Goal: Register for event/course: Register for event/course

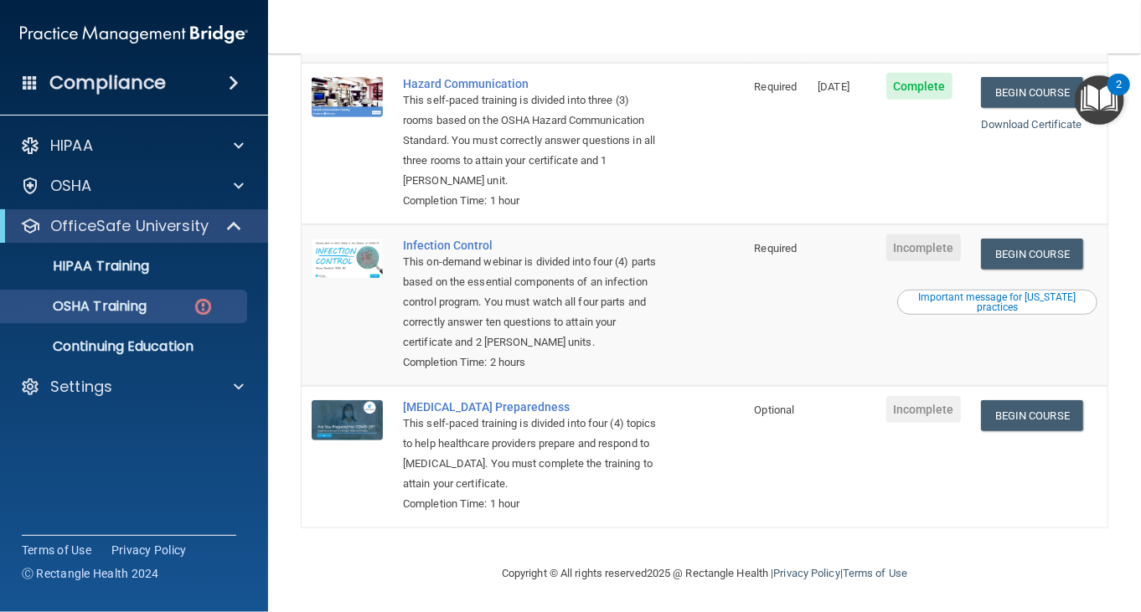
scroll to position [357, 0]
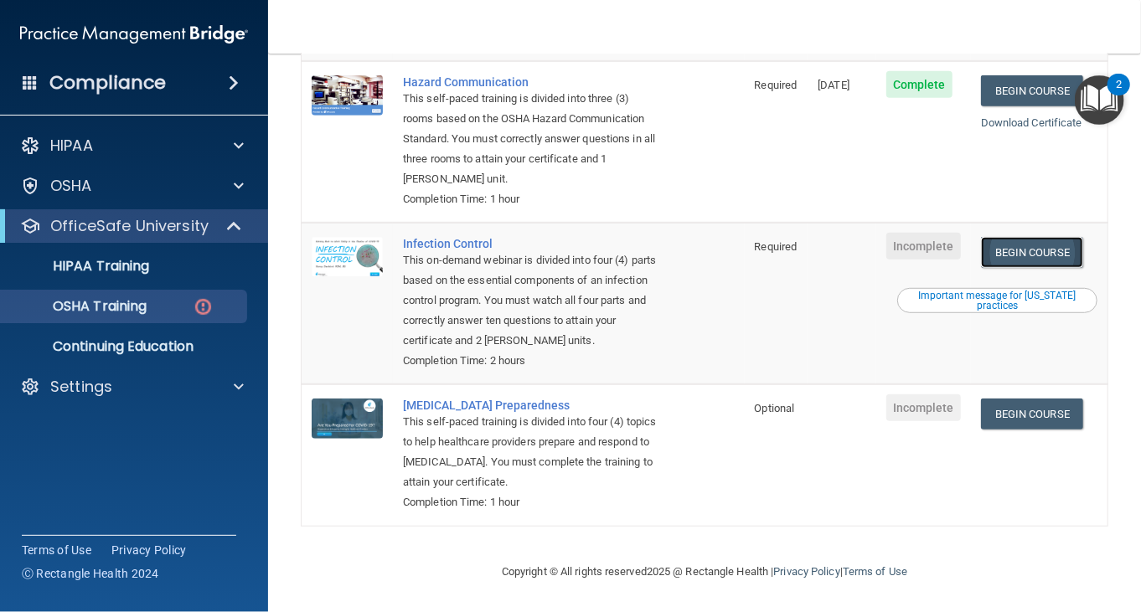
click at [999, 254] on link "Begin Course" at bounding box center [1032, 252] width 102 height 31
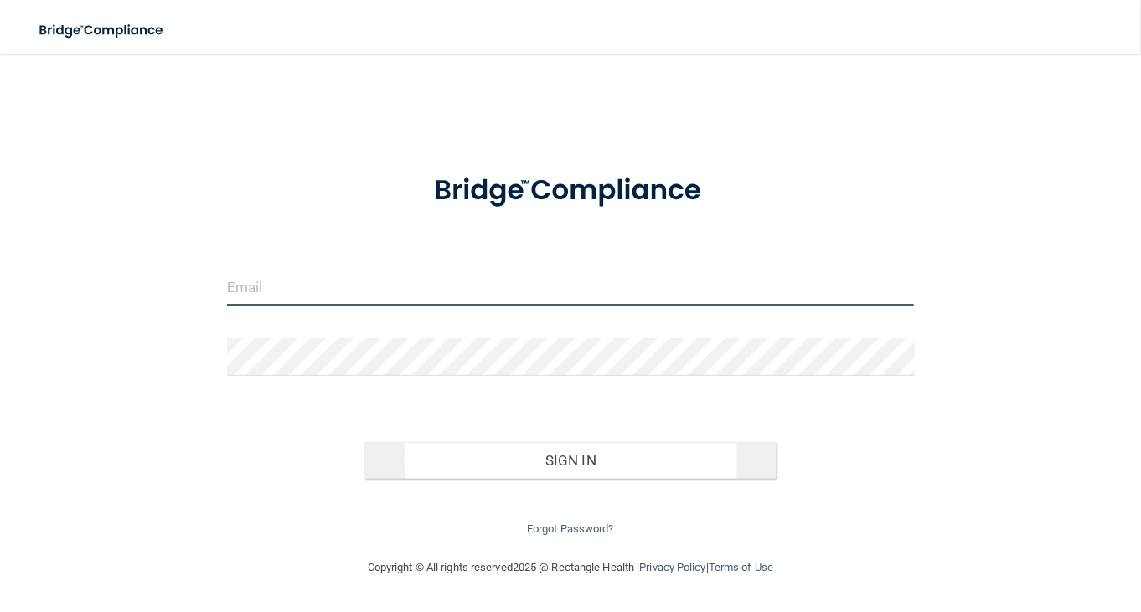
type input "[EMAIL_ADDRESS][DOMAIN_NAME]"
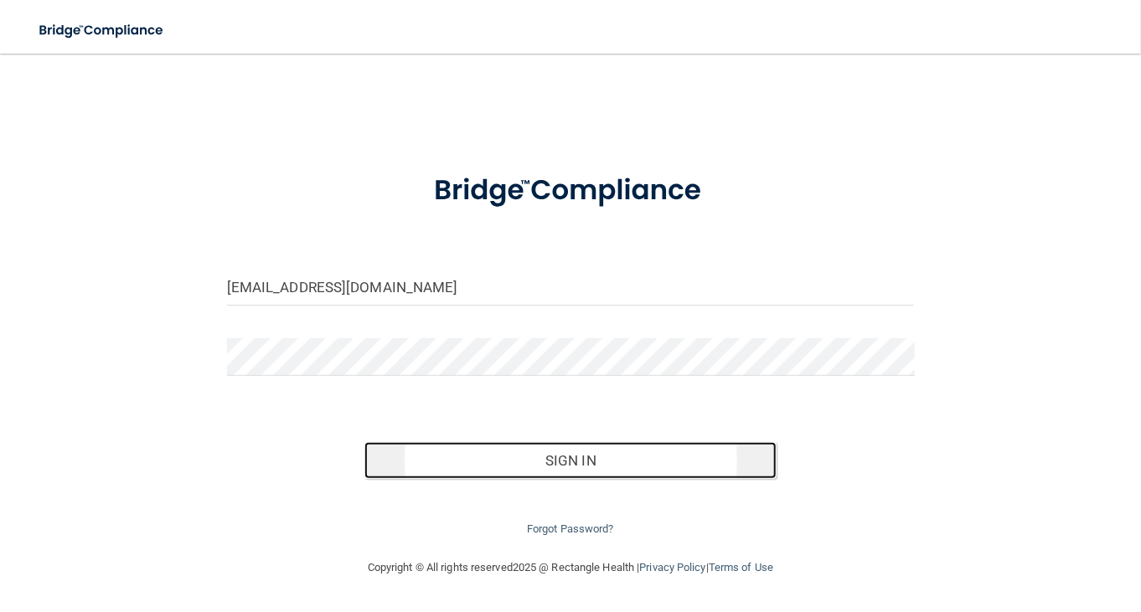
click at [460, 446] on button "Sign In" at bounding box center [570, 460] width 412 height 37
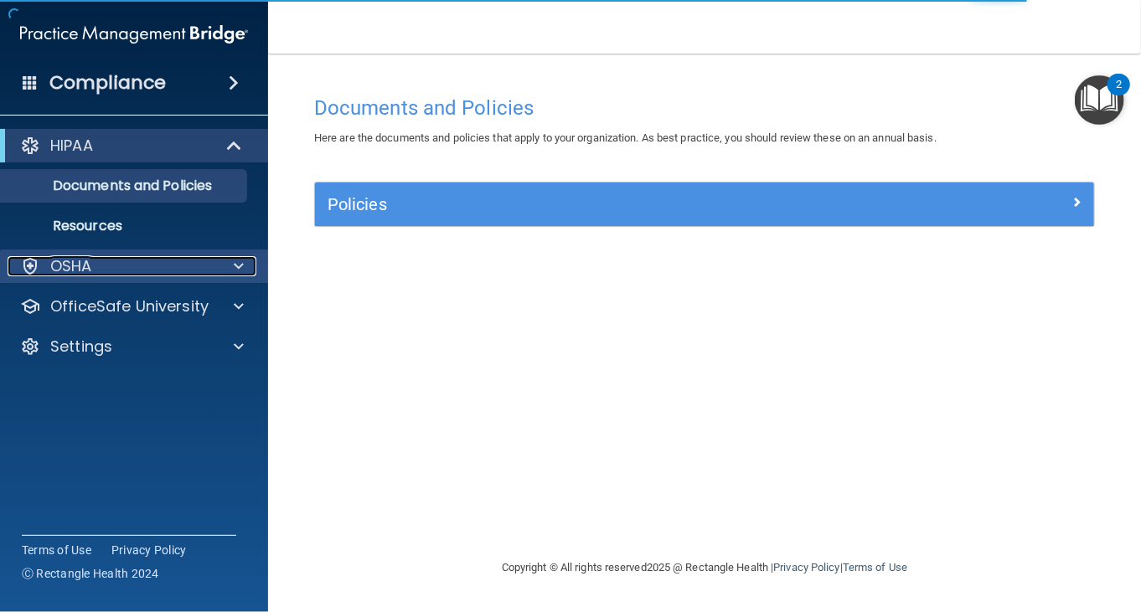
click at [134, 269] on div "OSHA" at bounding box center [112, 266] width 208 height 20
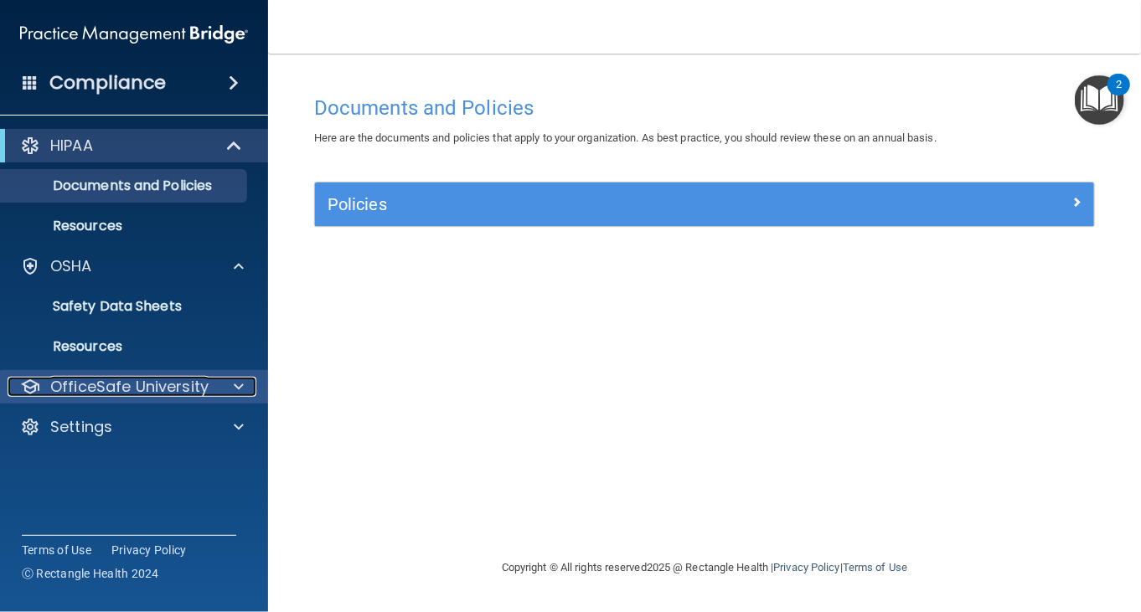
click at [126, 381] on p "OfficeSafe University" at bounding box center [129, 387] width 158 height 20
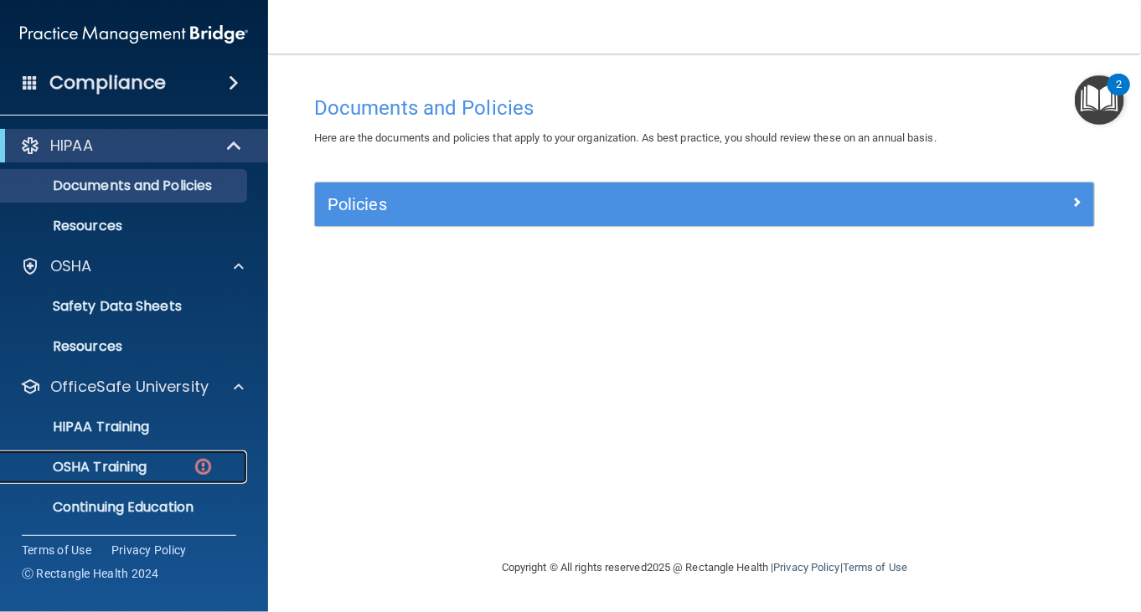
click at [138, 467] on p "OSHA Training" at bounding box center [79, 467] width 136 height 17
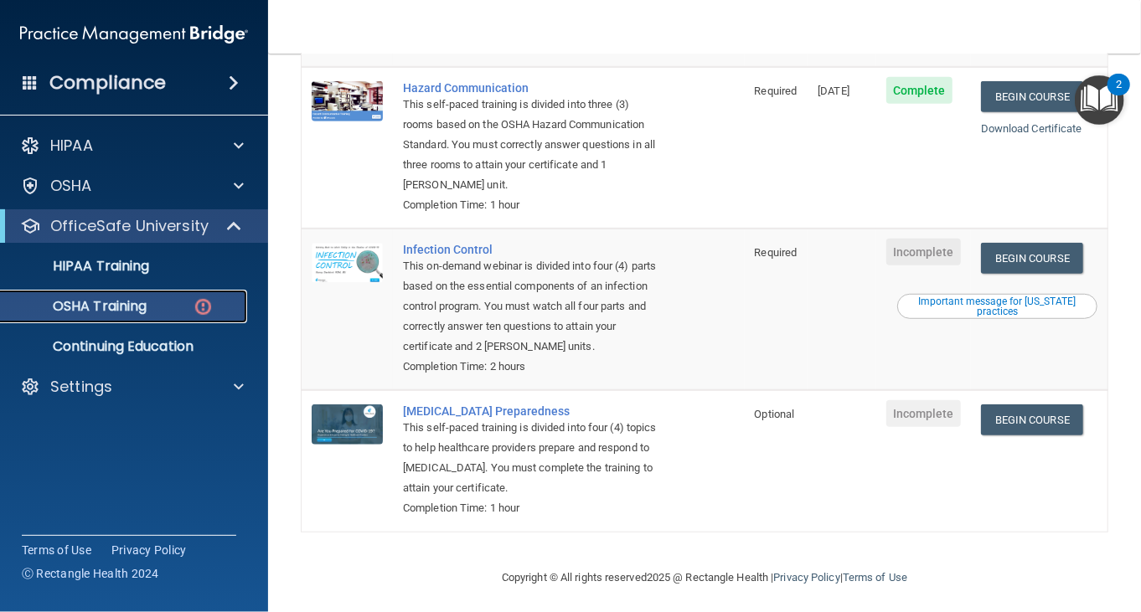
scroll to position [357, 0]
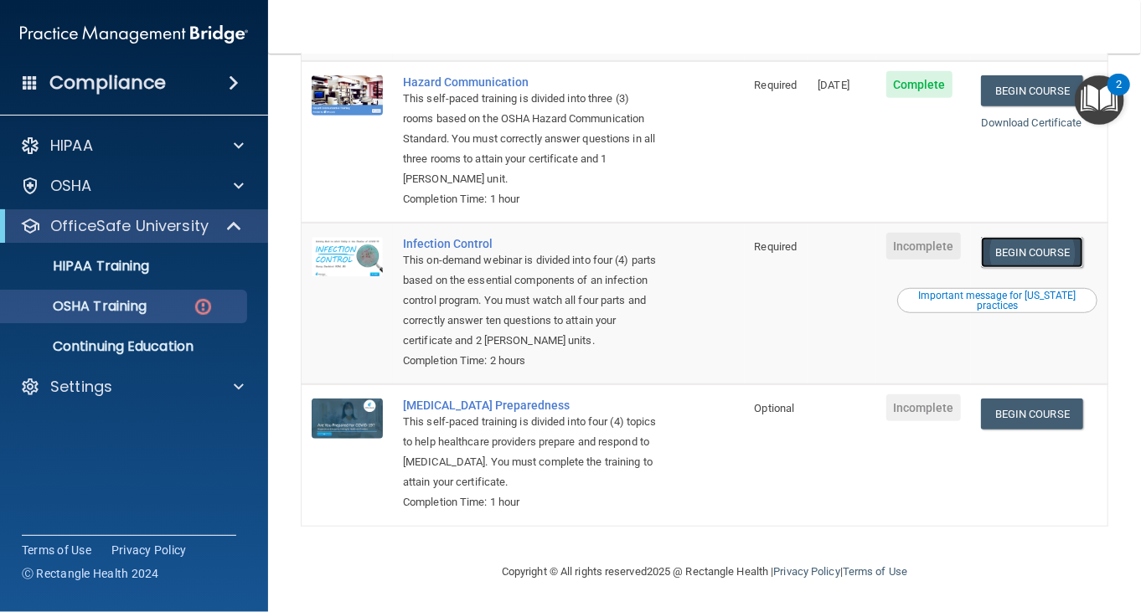
click at [983, 245] on link "Begin Course" at bounding box center [1032, 252] width 102 height 31
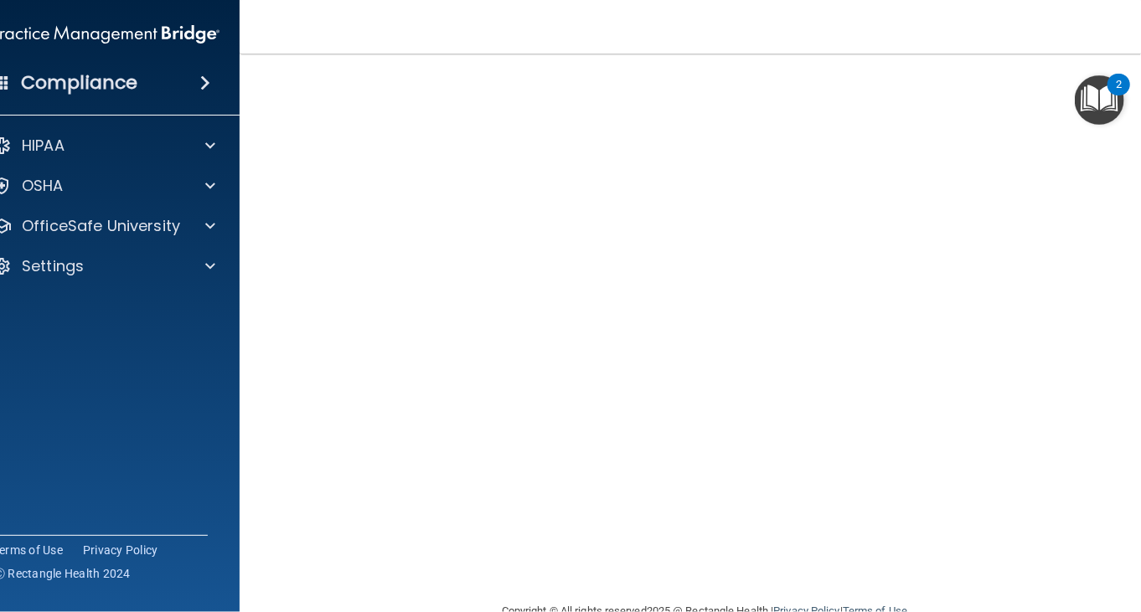
scroll to position [105, 0]
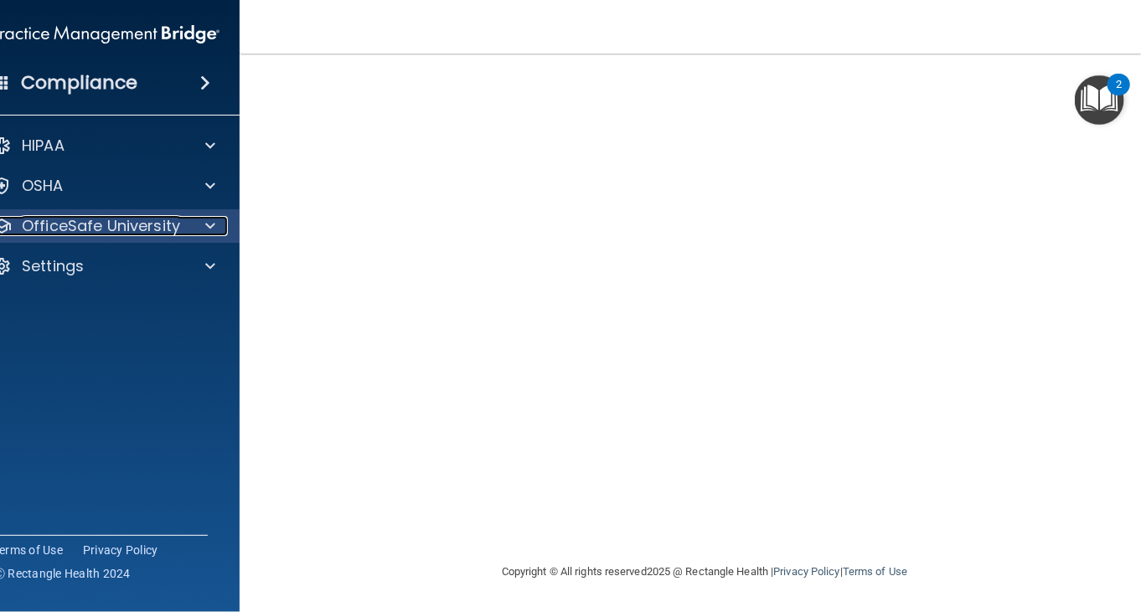
click at [80, 222] on p "OfficeSafe University" at bounding box center [101, 226] width 158 height 20
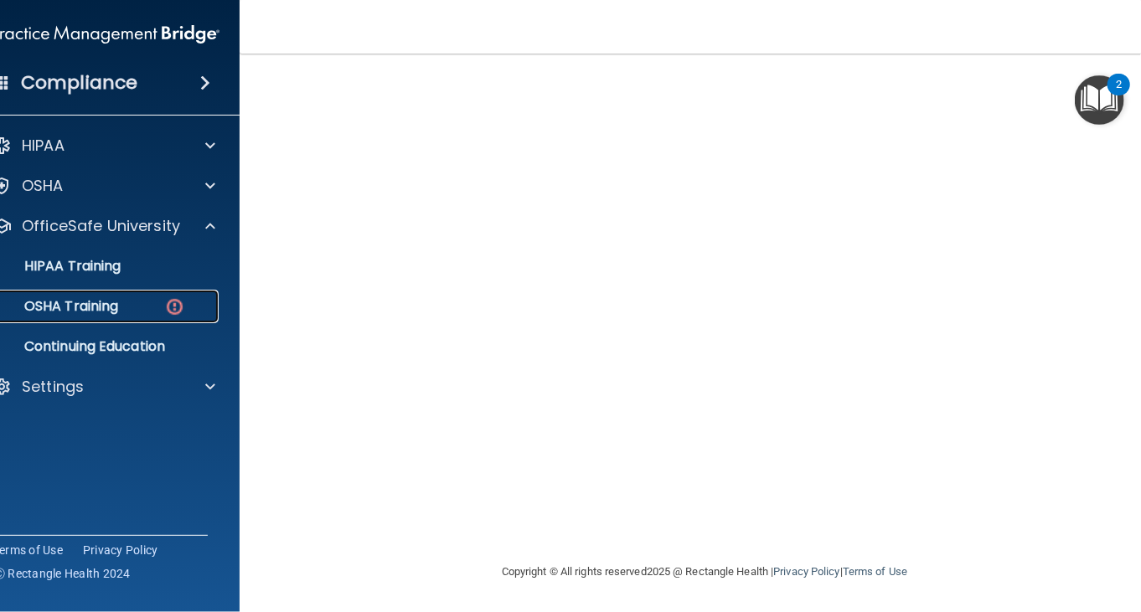
click at [120, 307] on div "OSHA Training" at bounding box center [96, 306] width 229 height 17
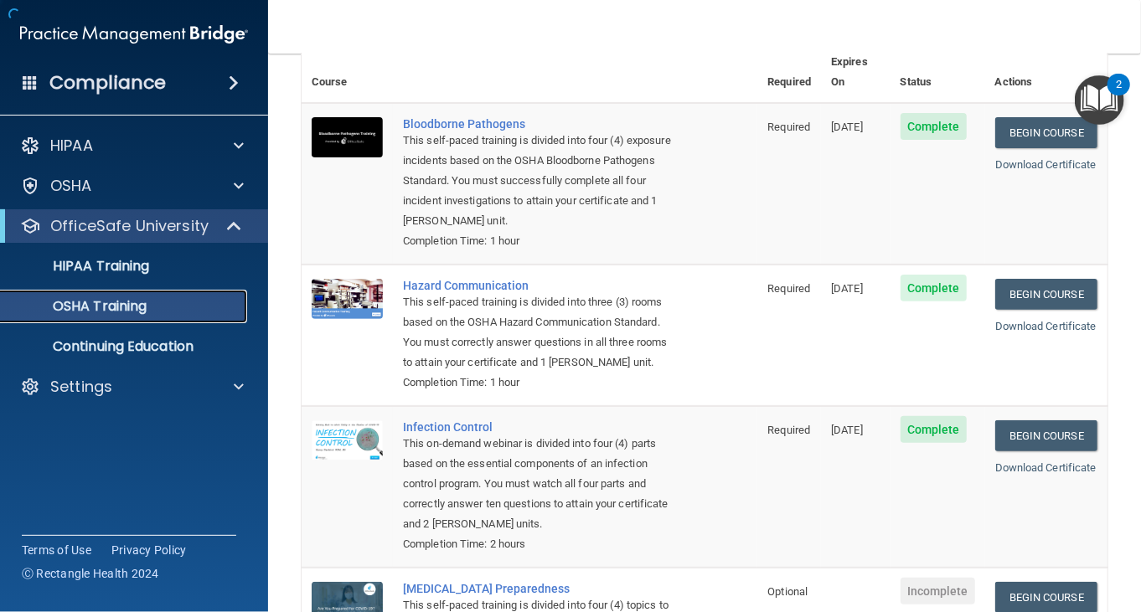
scroll to position [310, 0]
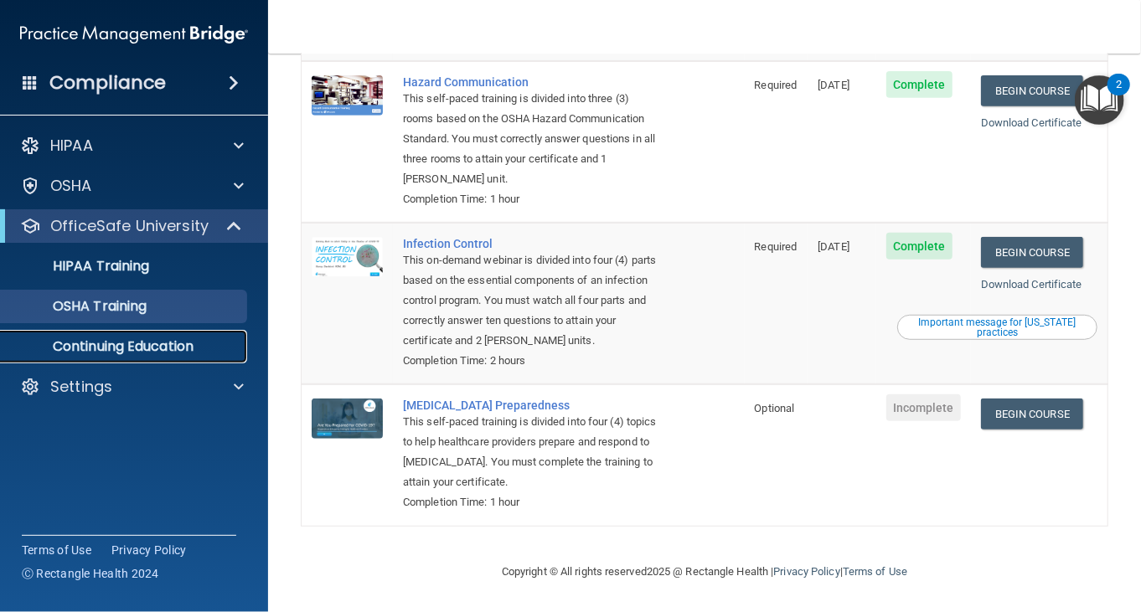
click at [89, 338] on p "Continuing Education" at bounding box center [125, 346] width 229 height 17
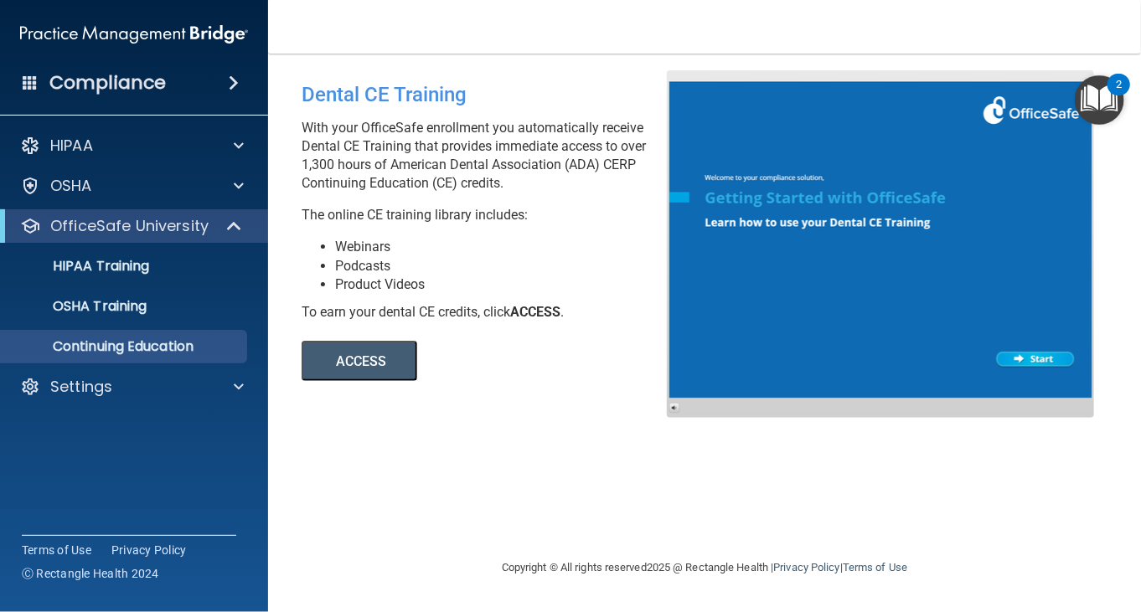
click at [382, 362] on button "ACCESS" at bounding box center [360, 361] width 116 height 40
